Goal: Navigation & Orientation: Find specific page/section

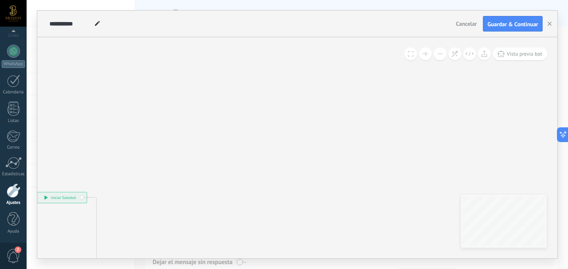
click at [466, 25] on span "Cancelar" at bounding box center [466, 23] width 21 height 7
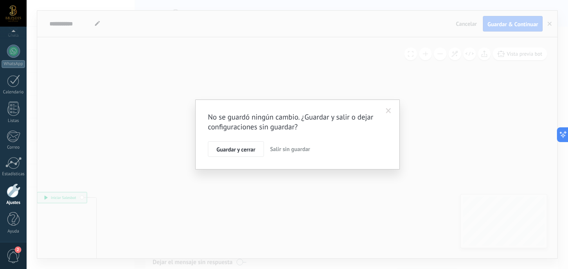
click at [282, 151] on span "Salir sin guardar" at bounding box center [290, 148] width 40 height 7
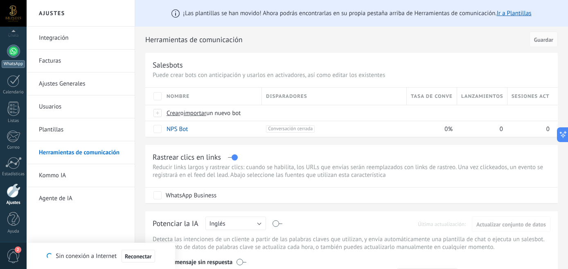
click at [13, 56] on div at bounding box center [13, 51] width 13 height 13
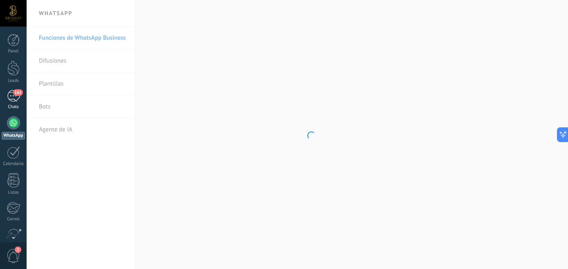
click at [14, 92] on span "161" at bounding box center [17, 92] width 9 height 7
